Goal: Information Seeking & Learning: Find specific fact

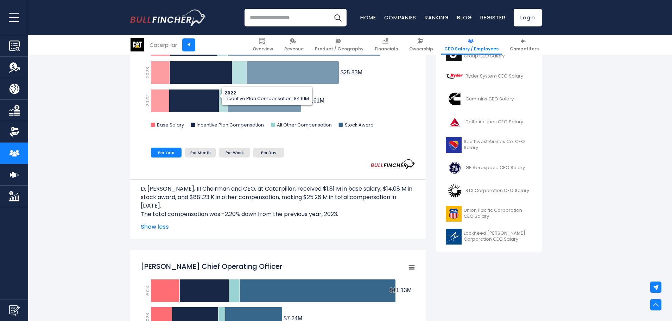
scroll to position [246, 0]
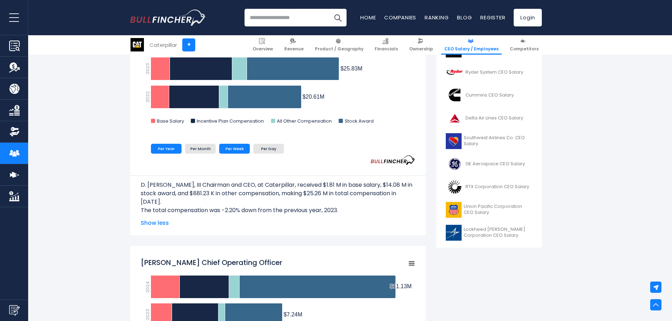
click at [228, 147] on li "Per Week" at bounding box center [234, 149] width 31 height 10
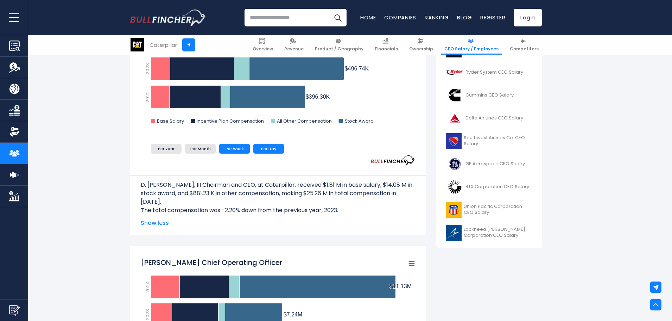
click at [268, 146] on li "Per Day" at bounding box center [268, 149] width 31 height 10
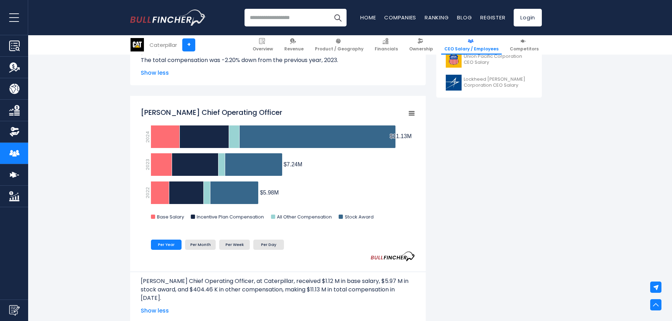
scroll to position [422, 0]
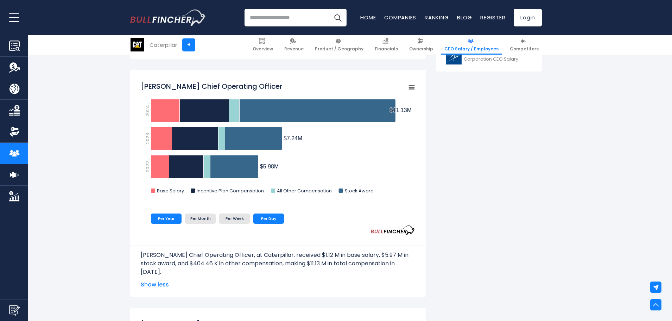
click at [270, 219] on li "Per Day" at bounding box center [268, 218] width 31 height 10
click at [238, 220] on li "Per Week" at bounding box center [234, 218] width 31 height 10
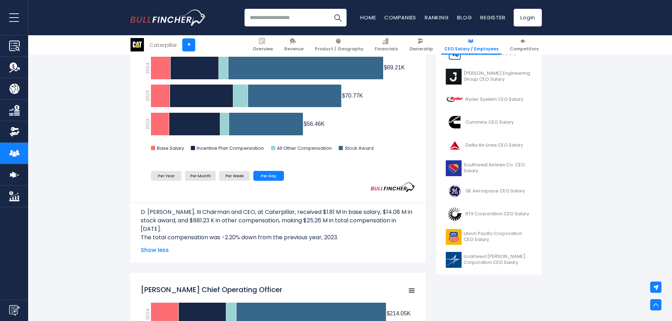
scroll to position [176, 0]
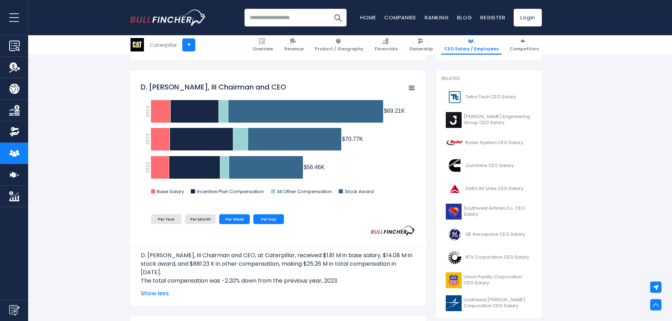
click at [227, 219] on li "Per Week" at bounding box center [234, 219] width 31 height 10
click at [268, 220] on li "Per Day" at bounding box center [268, 219] width 31 height 10
click at [168, 220] on li "Per Year" at bounding box center [166, 219] width 31 height 10
click at [267, 217] on li "Per Day" at bounding box center [268, 219] width 31 height 10
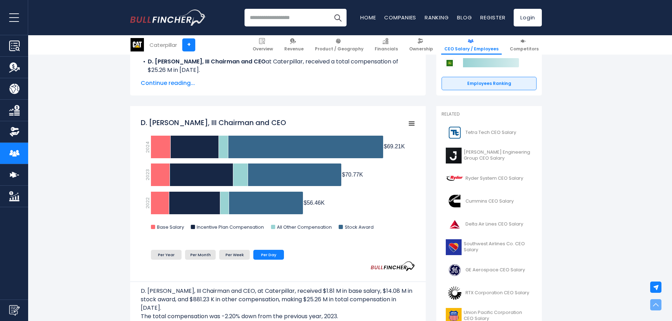
scroll to position [141, 0]
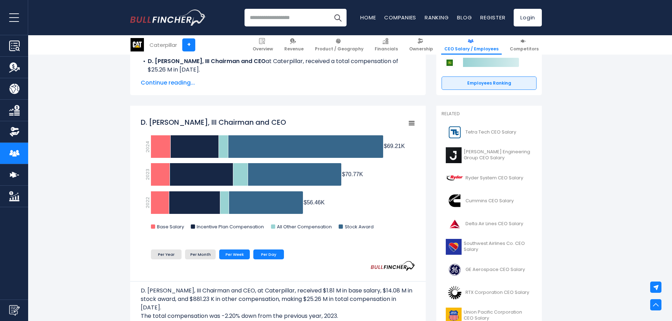
click at [240, 254] on li "Per Week" at bounding box center [234, 254] width 31 height 10
